Goal: Task Accomplishment & Management: Manage account settings

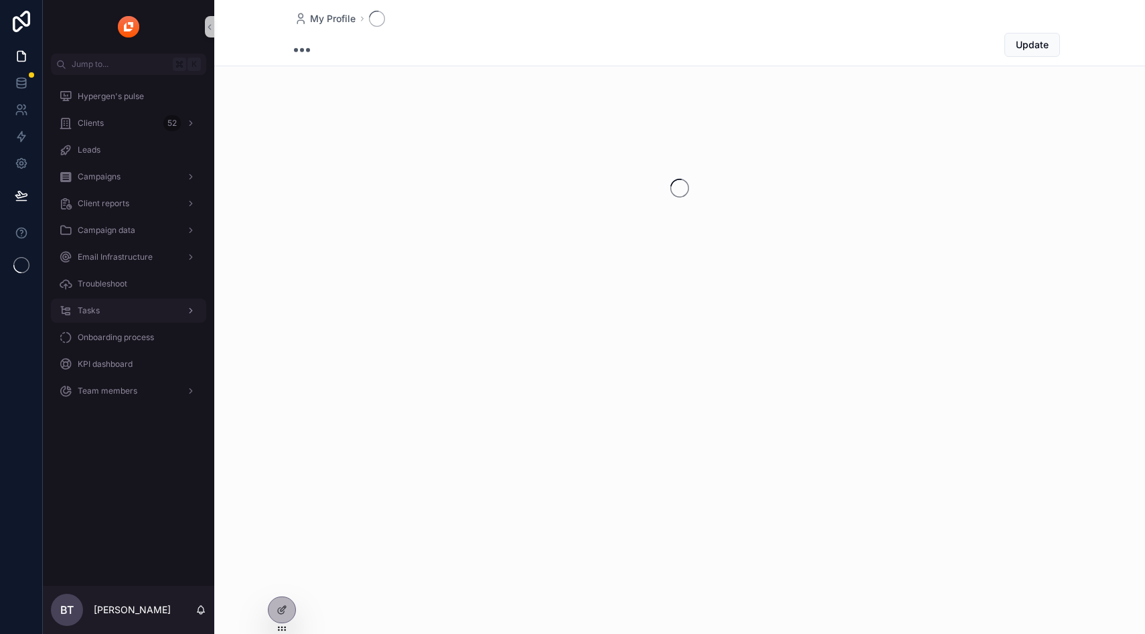
click at [95, 310] on span "Tasks" at bounding box center [89, 310] width 22 height 11
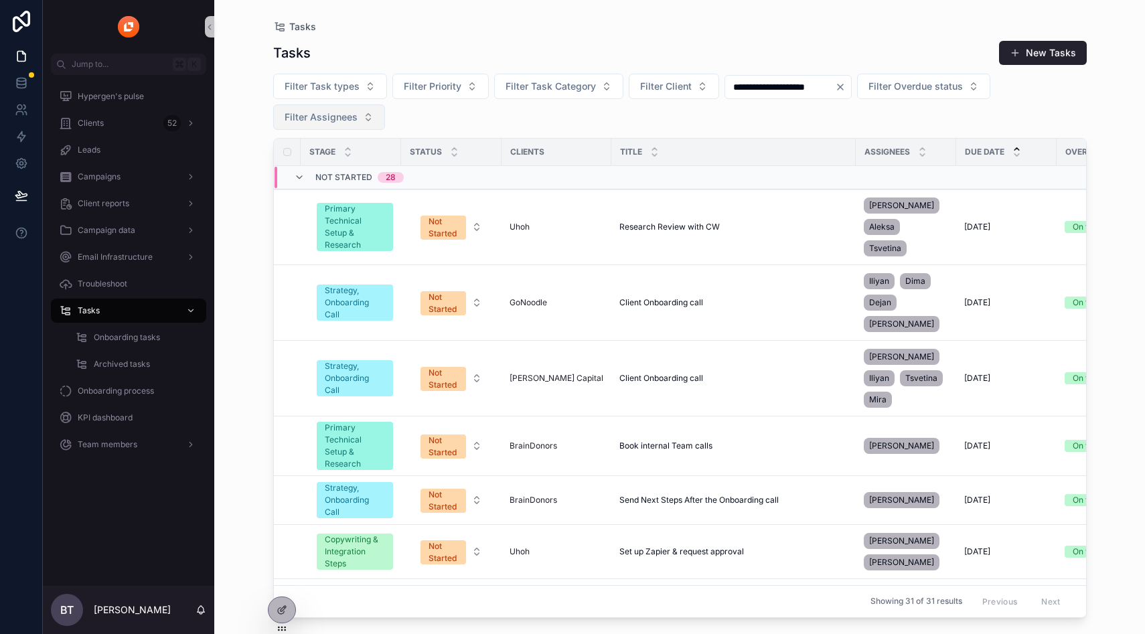
click at [320, 118] on span "Filter Assignees" at bounding box center [320, 116] width 73 height 13
type input "****"
click at [323, 170] on div "[PERSON_NAME]" at bounding box center [328, 171] width 161 height 21
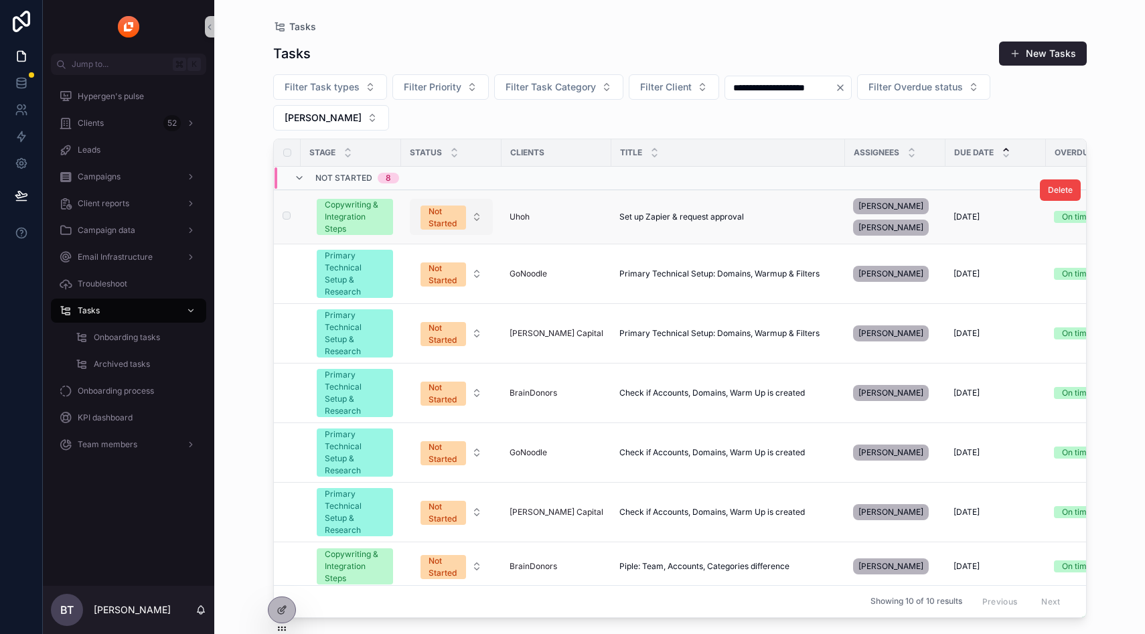
click at [444, 205] on div "Not Started" at bounding box center [442, 217] width 29 height 24
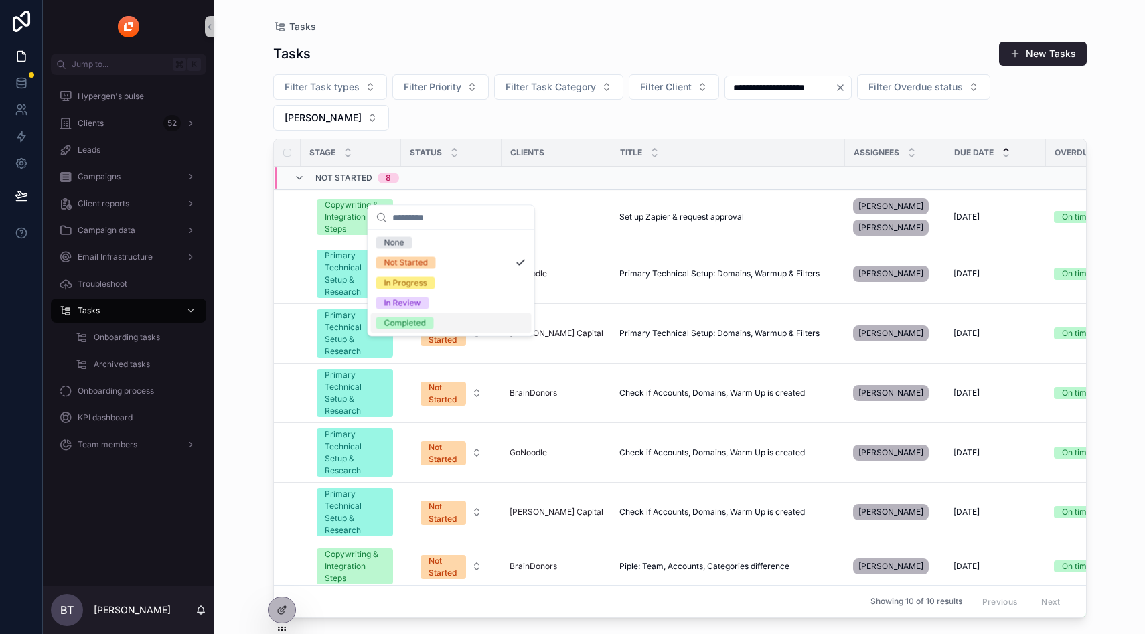
click at [420, 319] on div "Completed" at bounding box center [404, 323] width 41 height 12
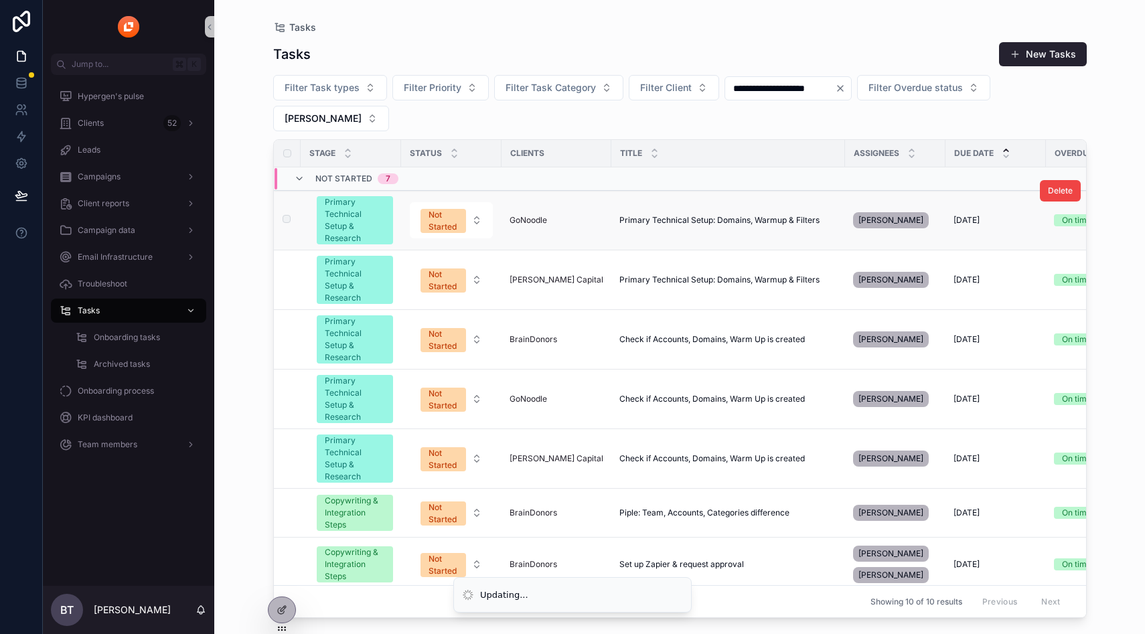
scroll to position [29, 0]
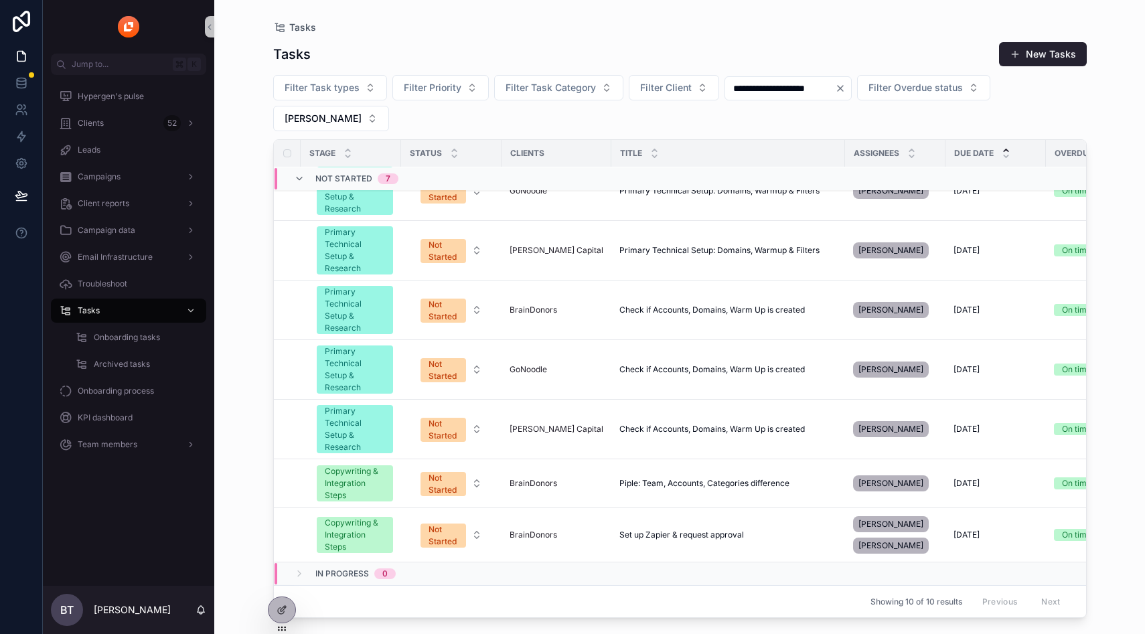
click at [454, 599] on div "Completed 3" at bounding box center [442, 604] width 336 height 11
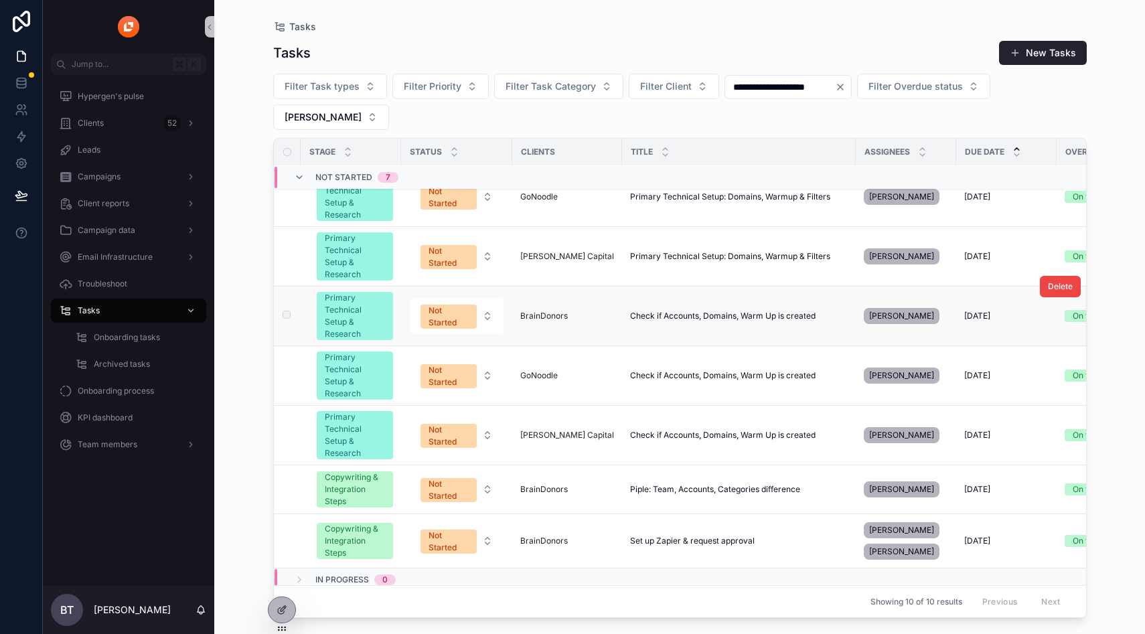
scroll to position [0, 0]
